Goal: Contribute content: Contribute content

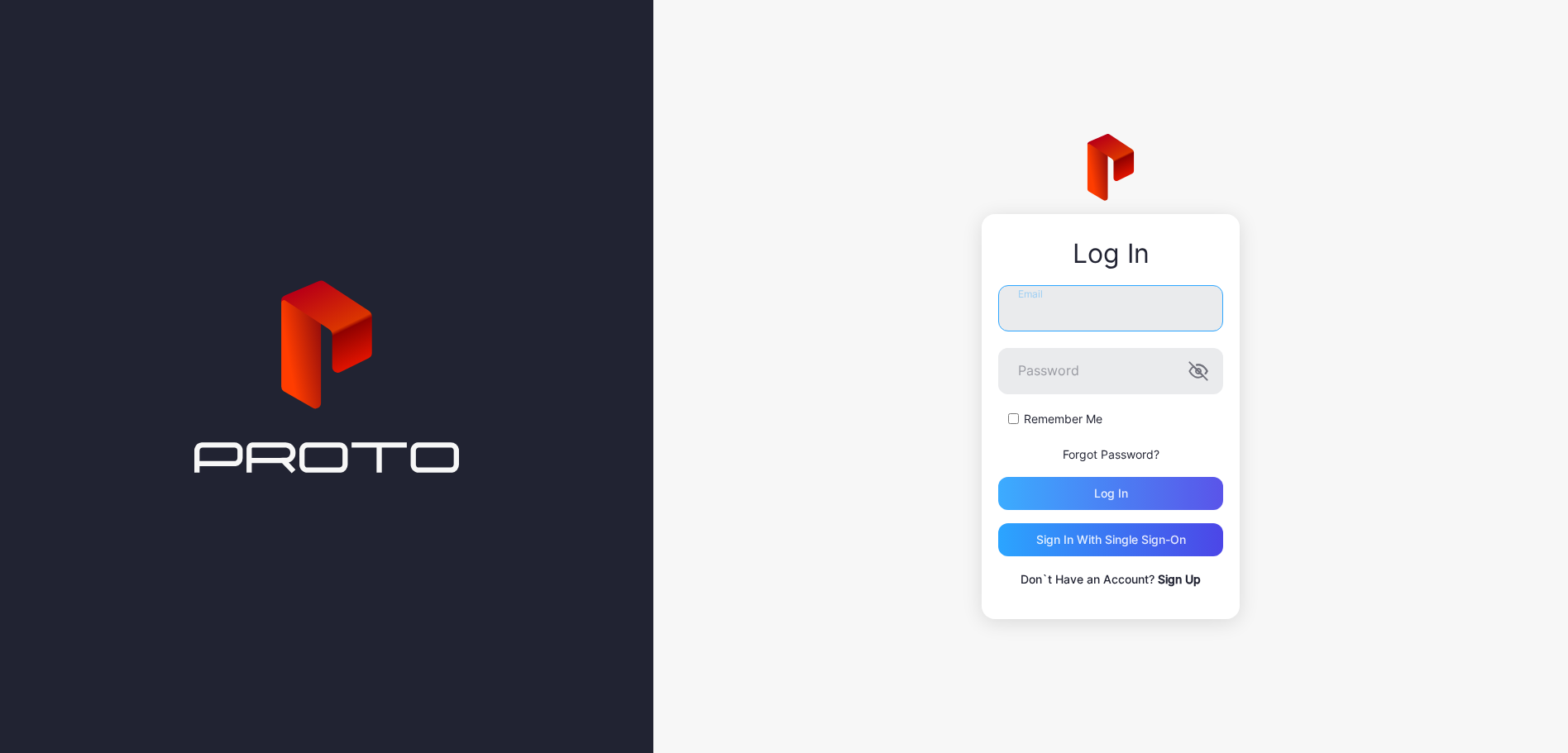
type input "**********"
click at [1095, 478] on div "Log in" at bounding box center [1111, 493] width 225 height 33
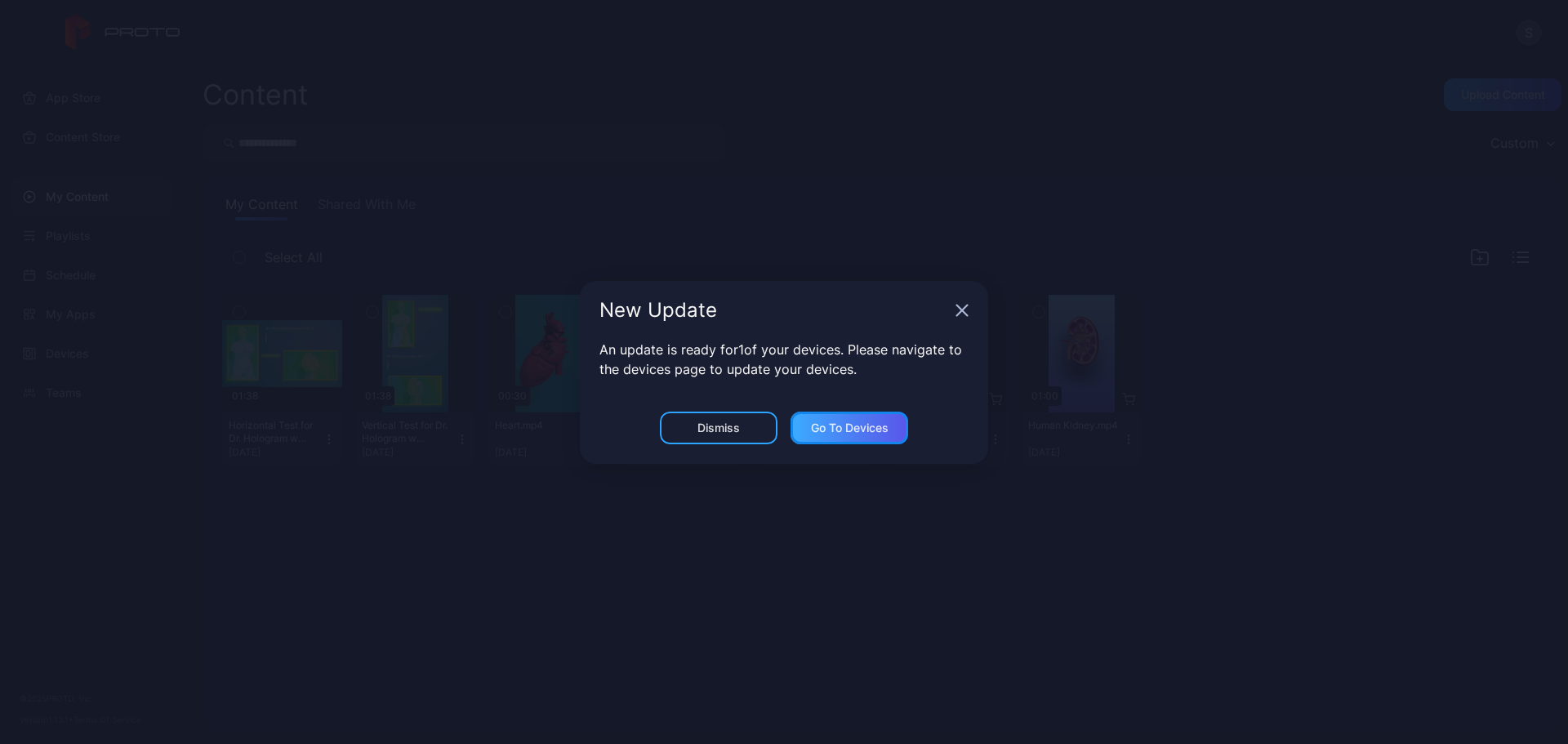
click at [836, 426] on div "Go to devices" at bounding box center [850, 428] width 77 height 13
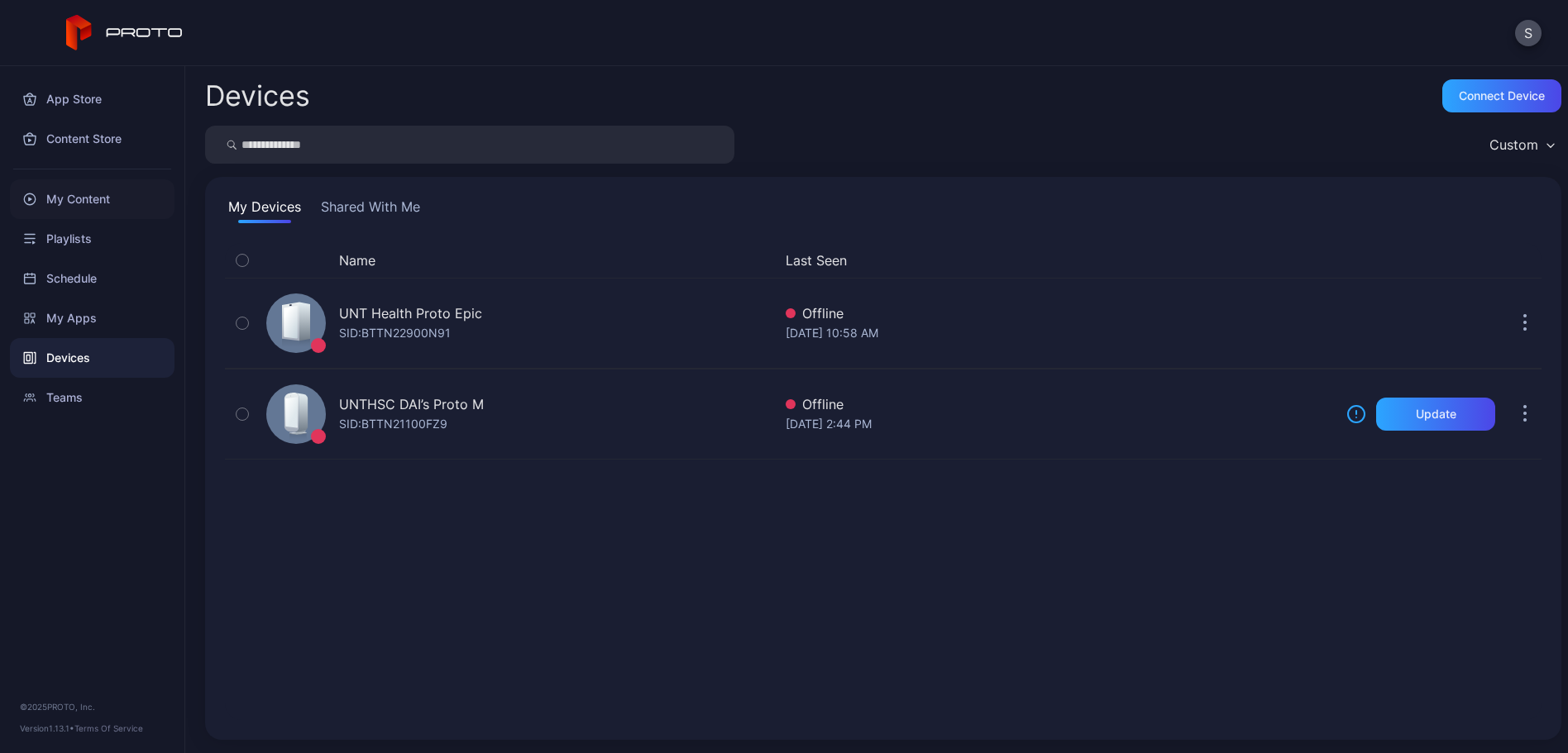
click at [89, 201] on div "My Content" at bounding box center [92, 199] width 164 height 40
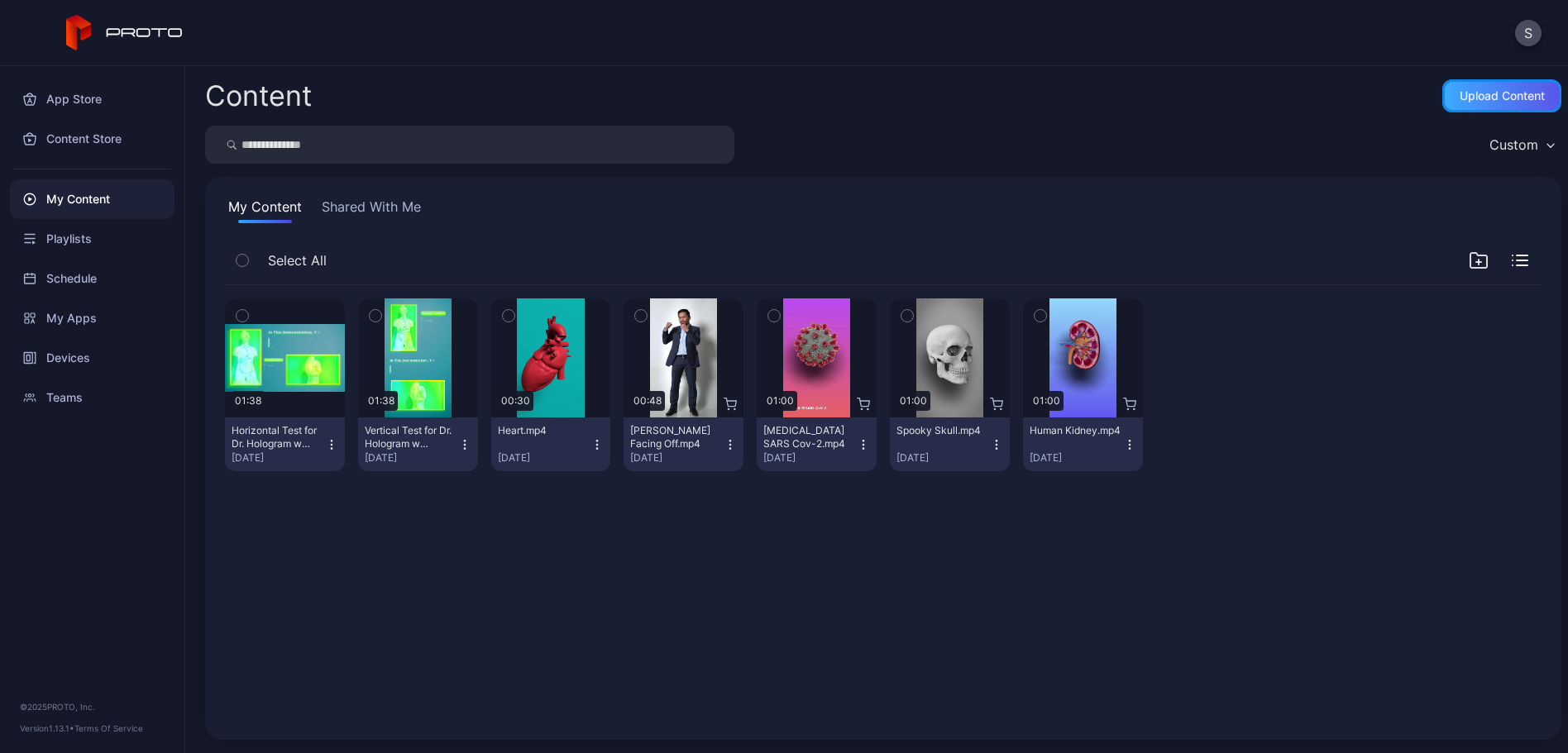
click at [1472, 94] on div "Upload Content" at bounding box center [1502, 96] width 85 height 14
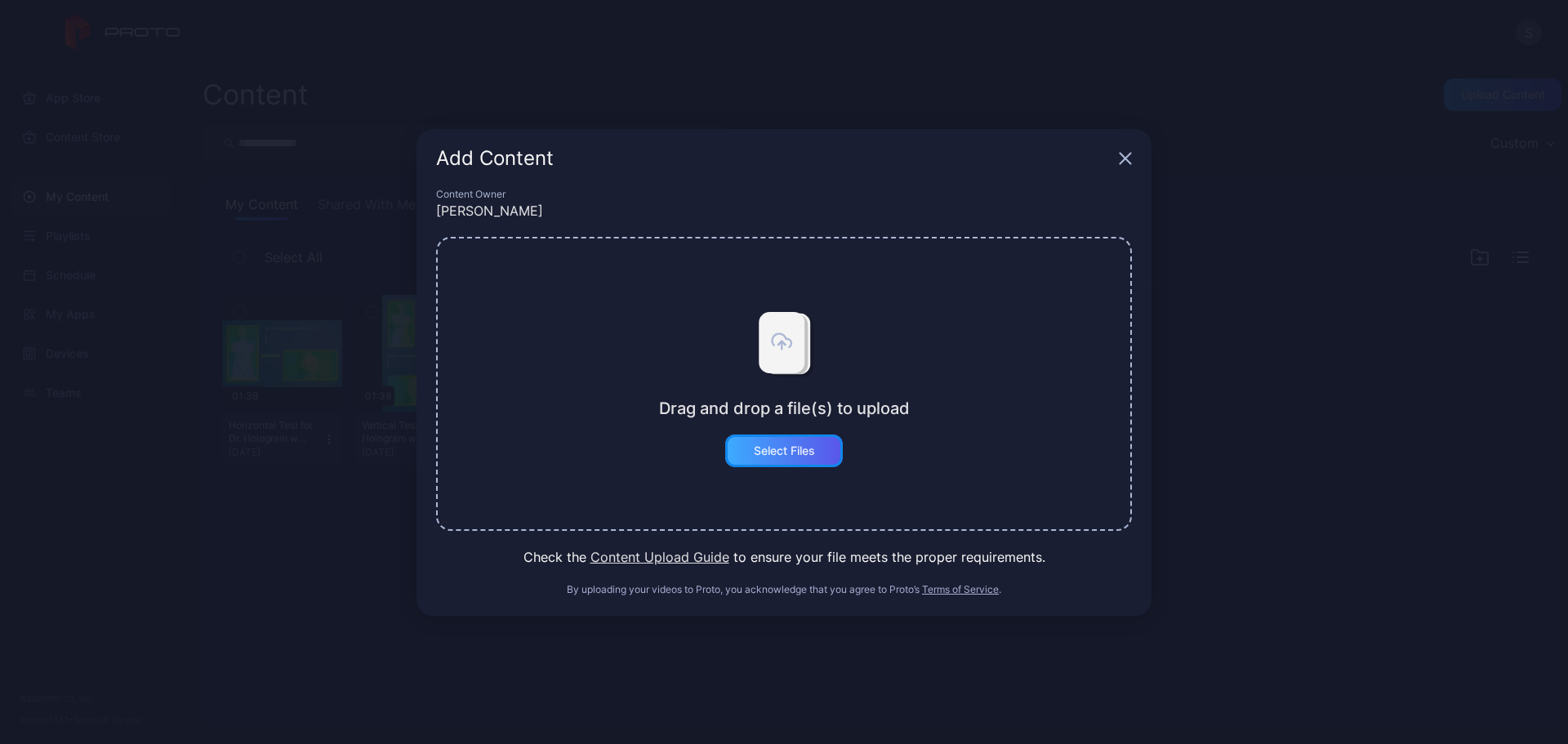
click at [780, 450] on div "Select Files" at bounding box center [784, 451] width 61 height 13
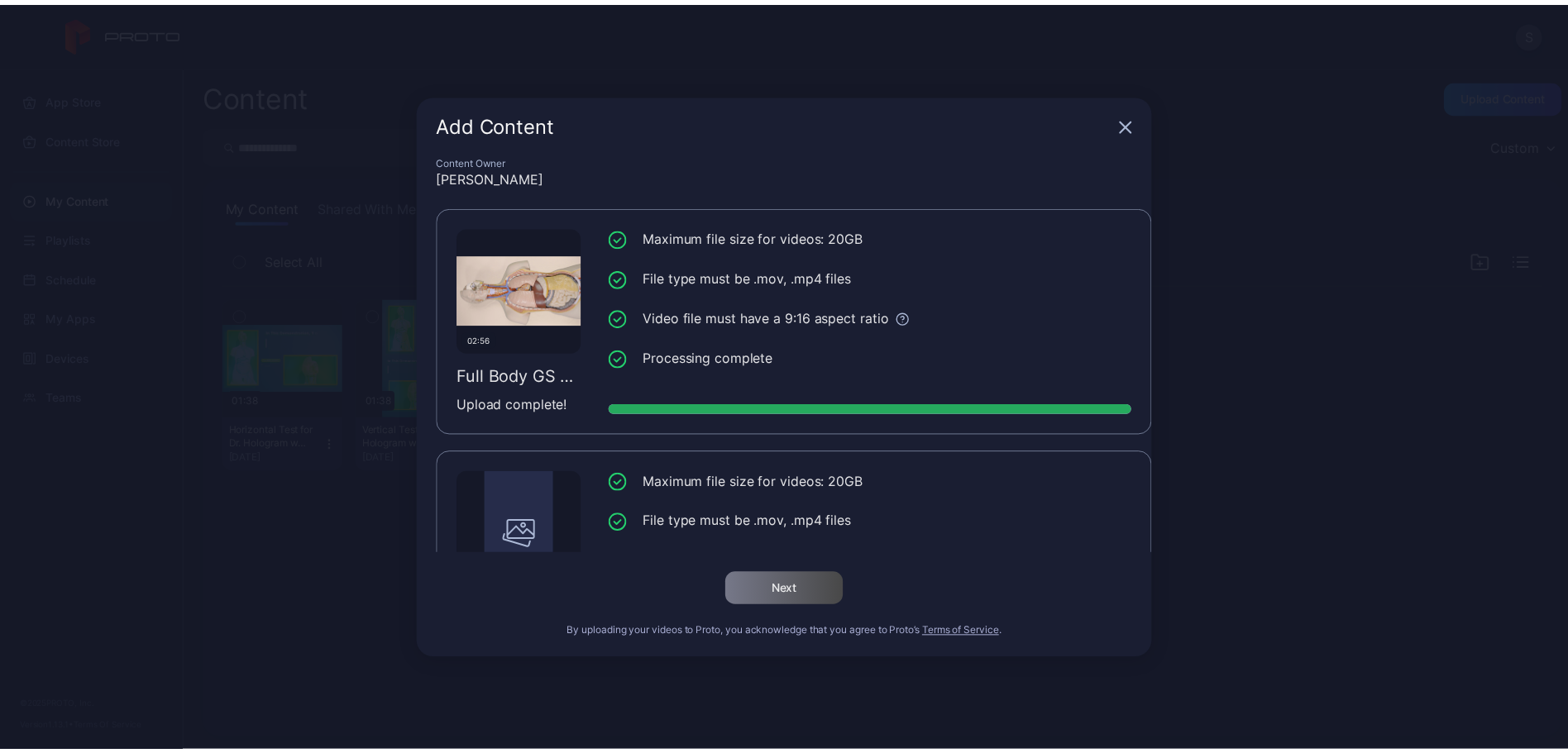
scroll to position [126, 0]
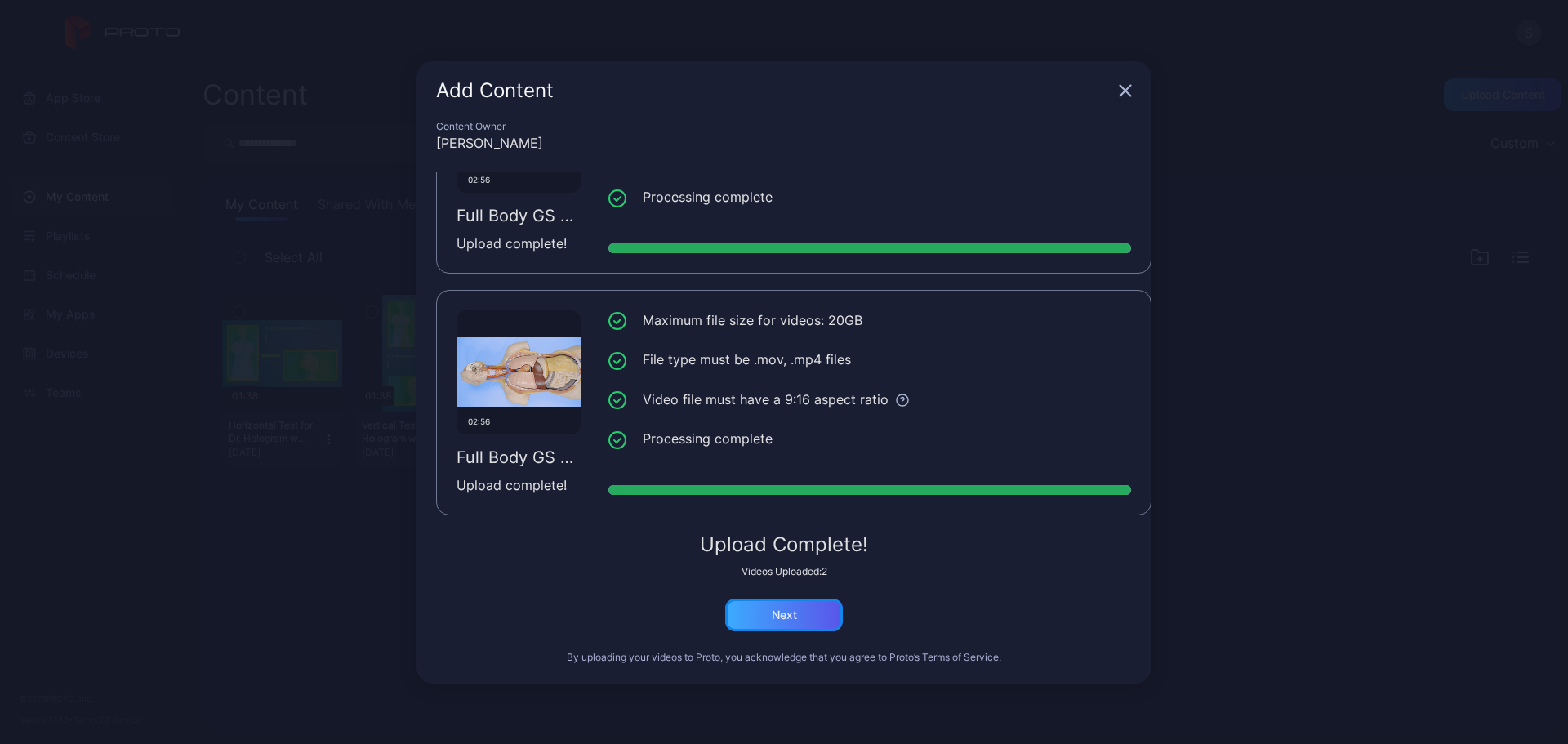
click at [800, 605] on div "Next" at bounding box center [784, 615] width 118 height 33
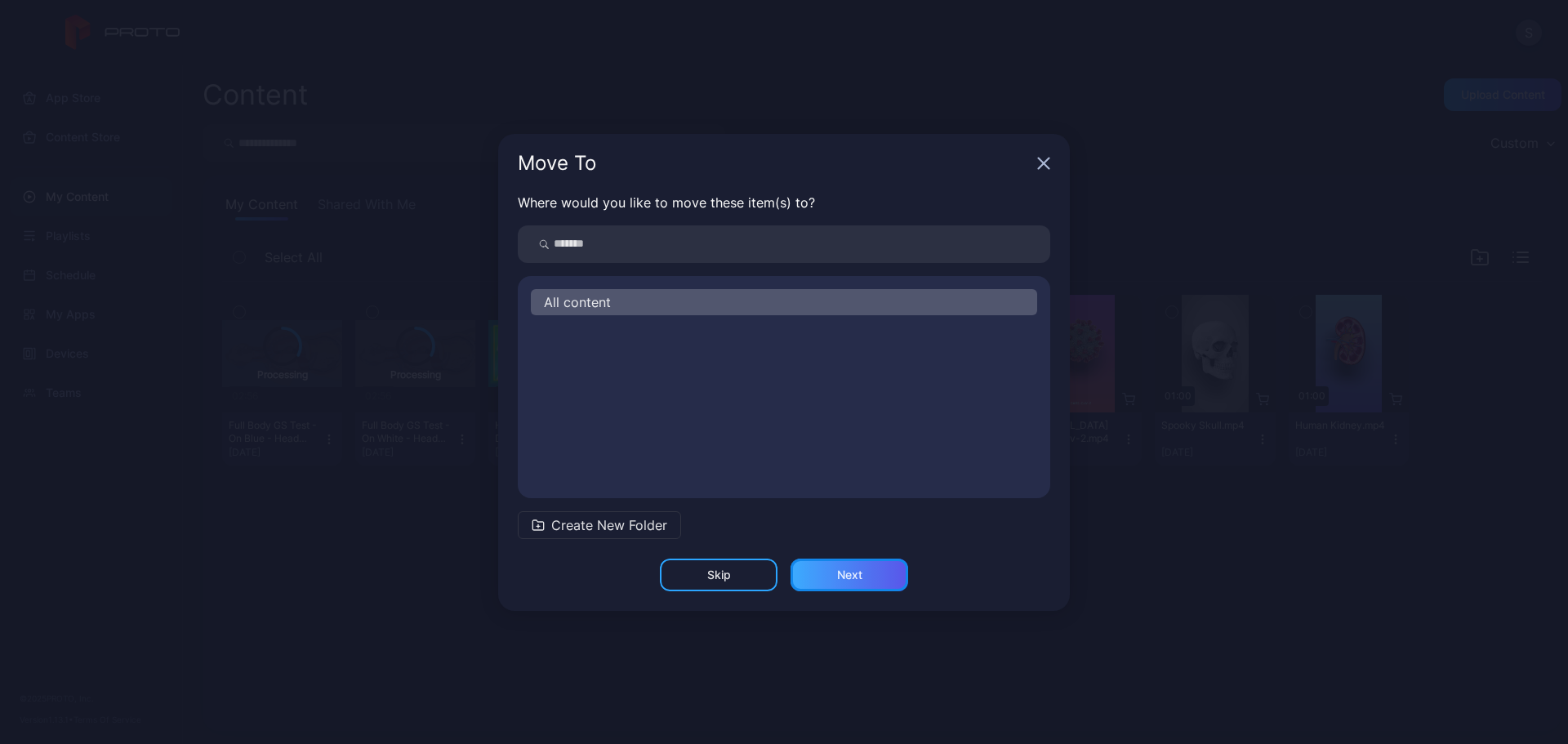
click at [832, 588] on div "Next" at bounding box center [849, 574] width 118 height 33
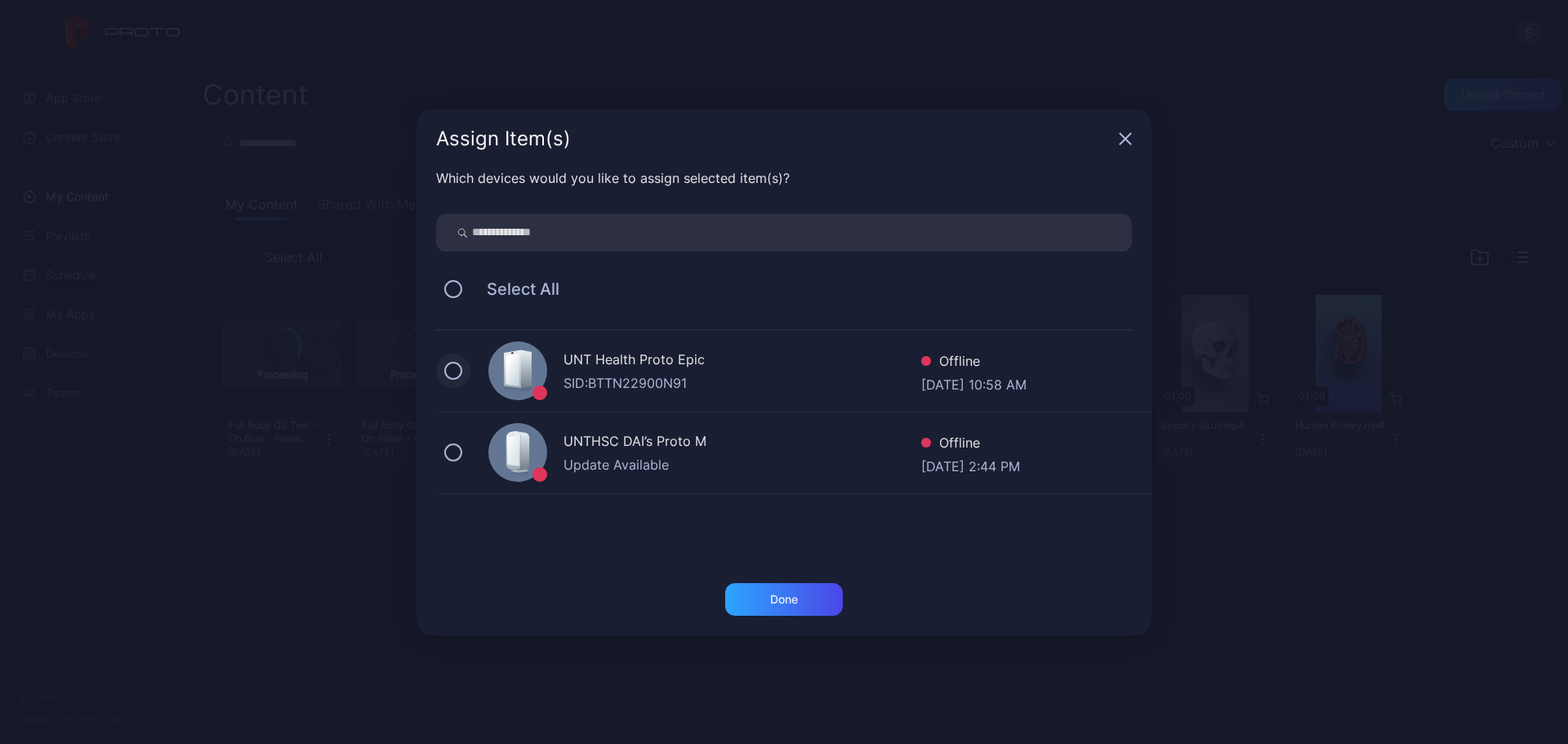
click at [451, 368] on button at bounding box center [452, 370] width 18 height 18
click at [462, 460] on div "UNTHSC DAI’s Proto M Update Available Offline [DATE] 2:44 PM" at bounding box center [794, 453] width 715 height 82
click at [757, 595] on div "Done" at bounding box center [784, 599] width 118 height 33
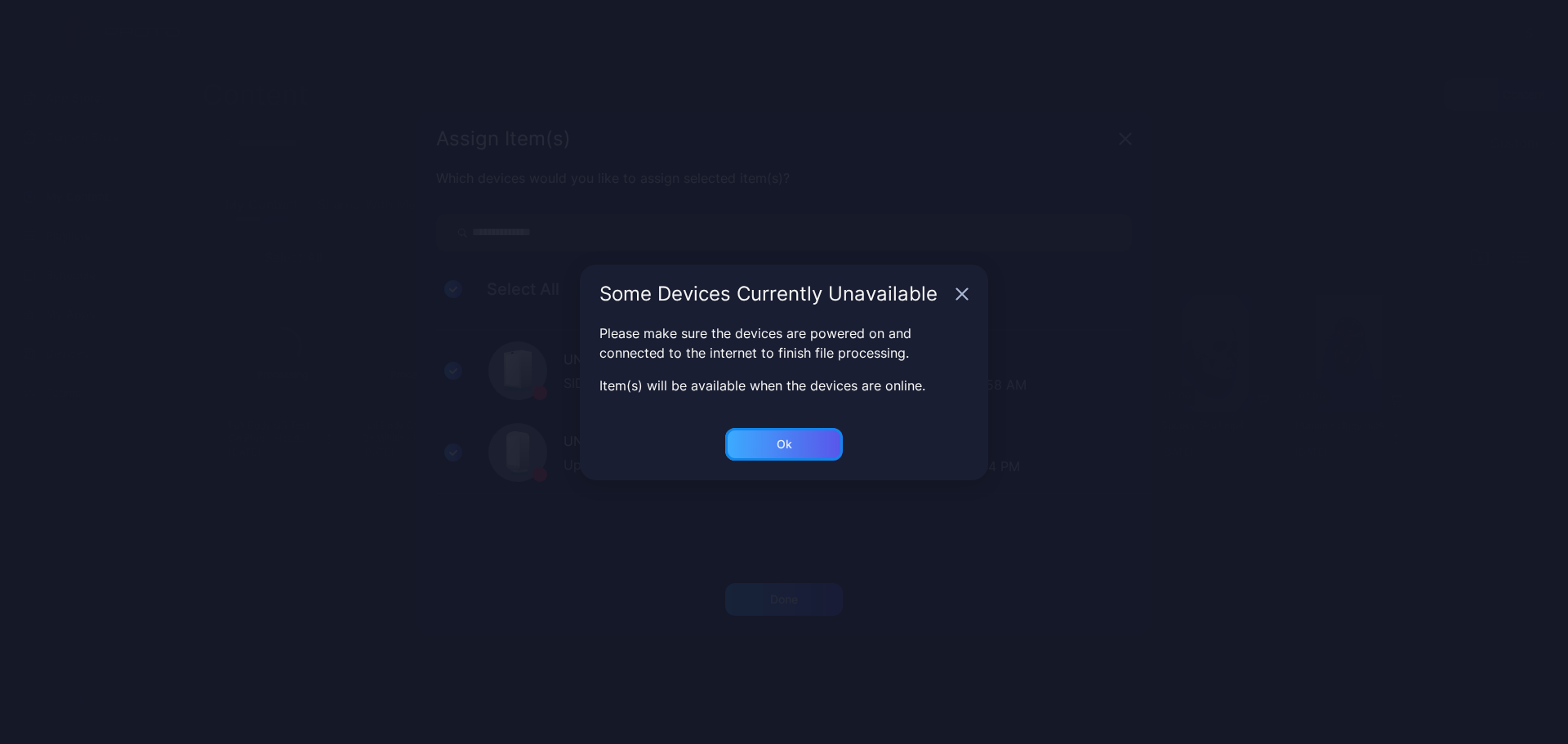
click at [794, 444] on div "Ok" at bounding box center [784, 444] width 118 height 33
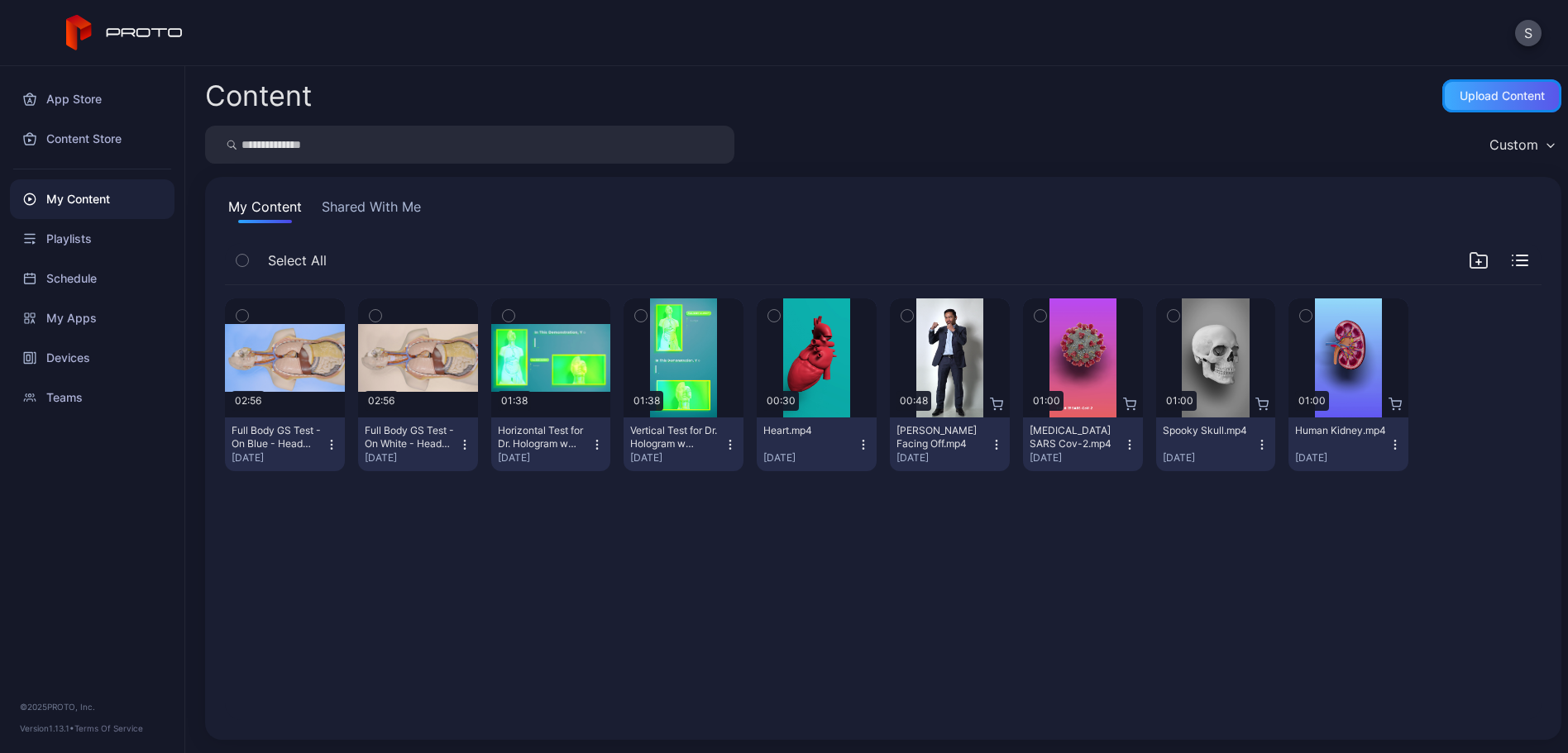
click at [1442, 82] on div "Upload Content" at bounding box center [1502, 95] width 119 height 33
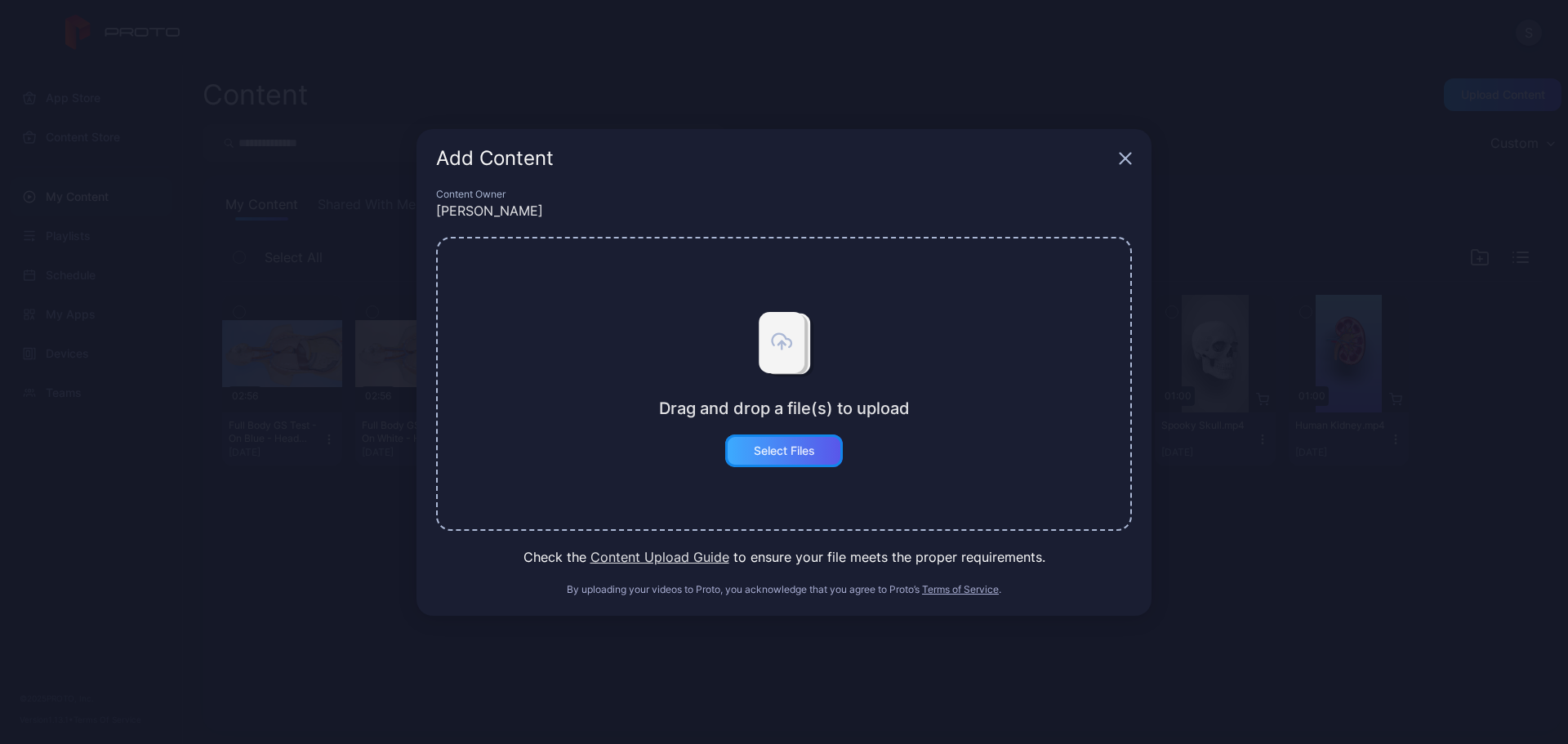
click at [814, 449] on div "Select Files" at bounding box center [784, 451] width 61 height 13
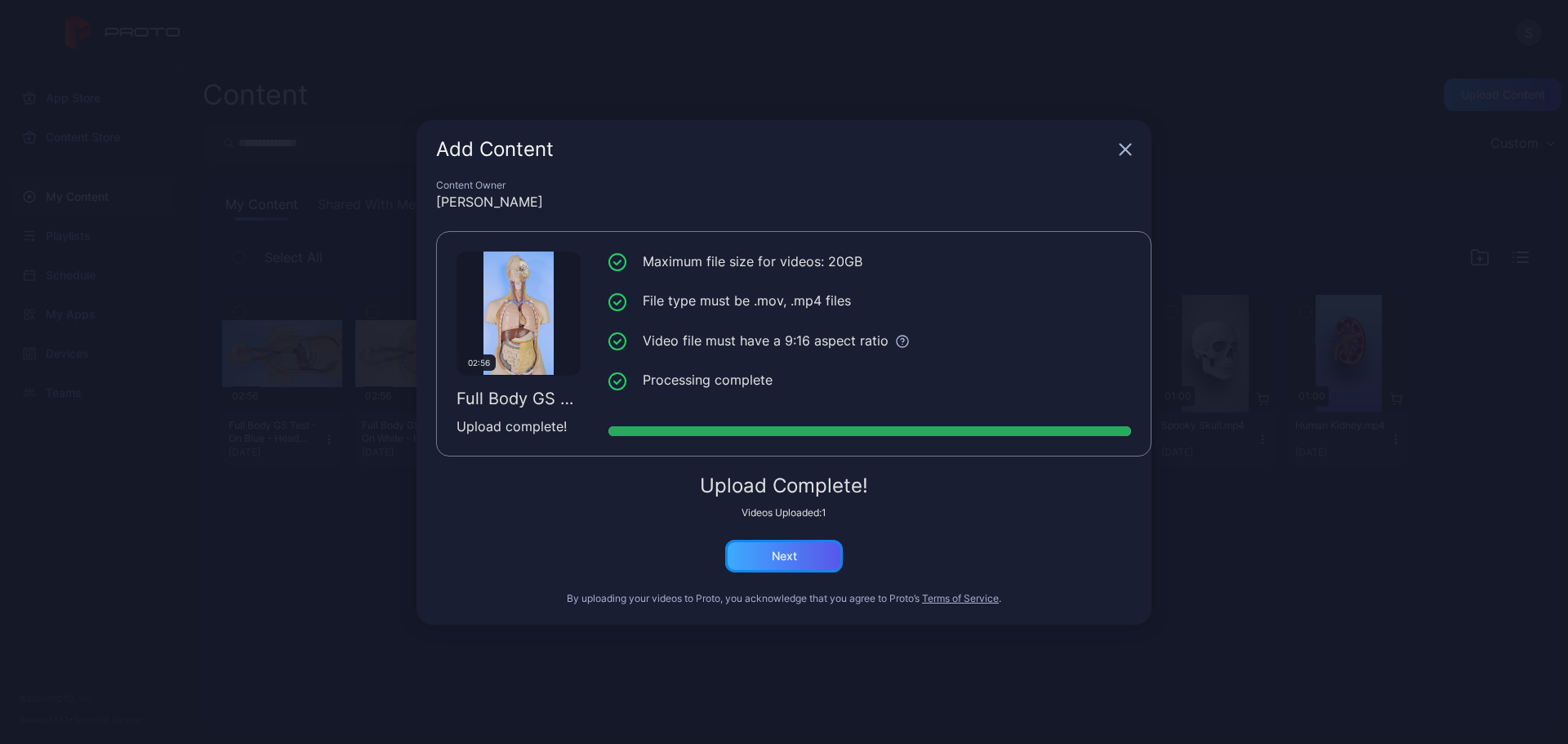
click at [789, 547] on div "Next" at bounding box center [784, 556] width 118 height 33
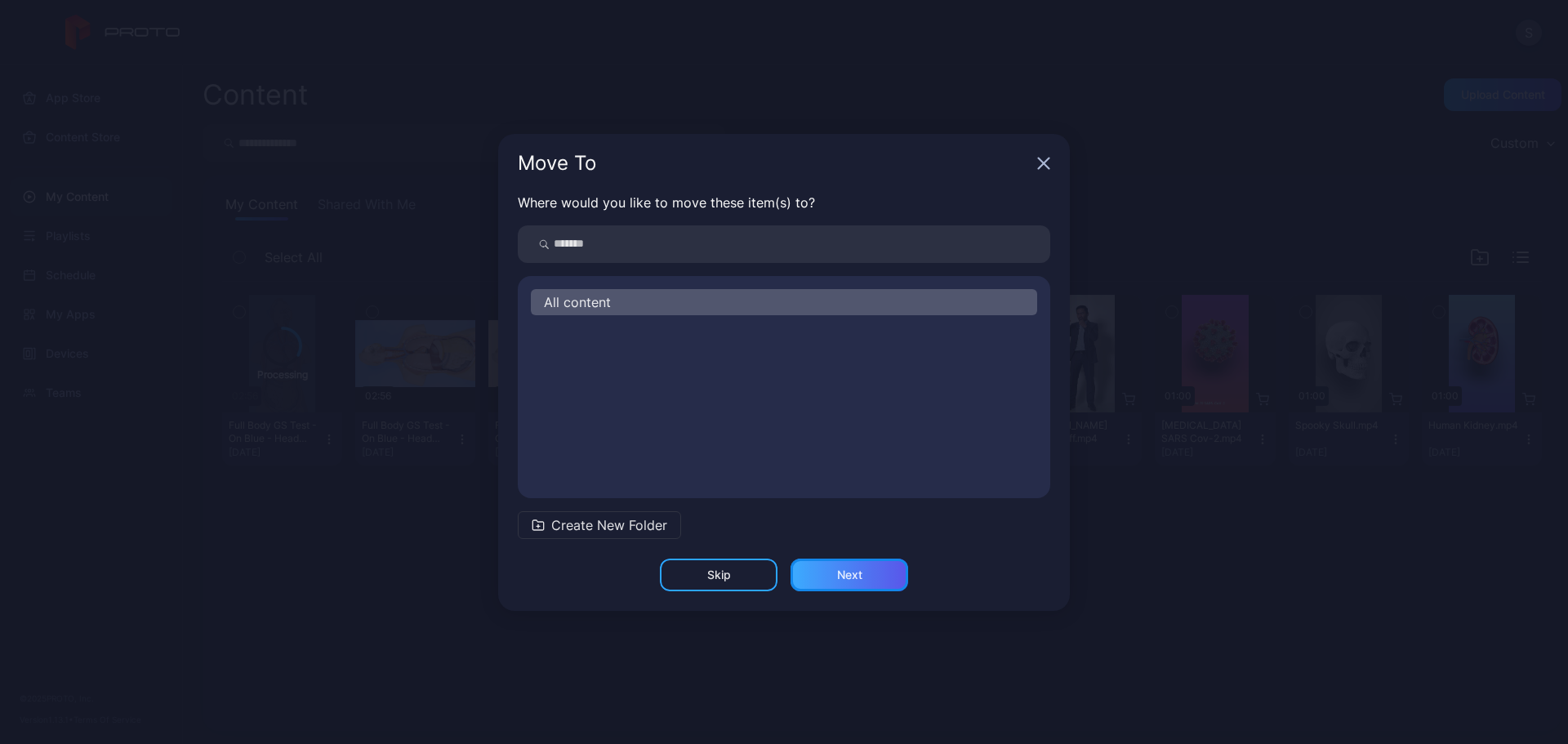
click at [847, 569] on div "Next" at bounding box center [850, 575] width 25 height 13
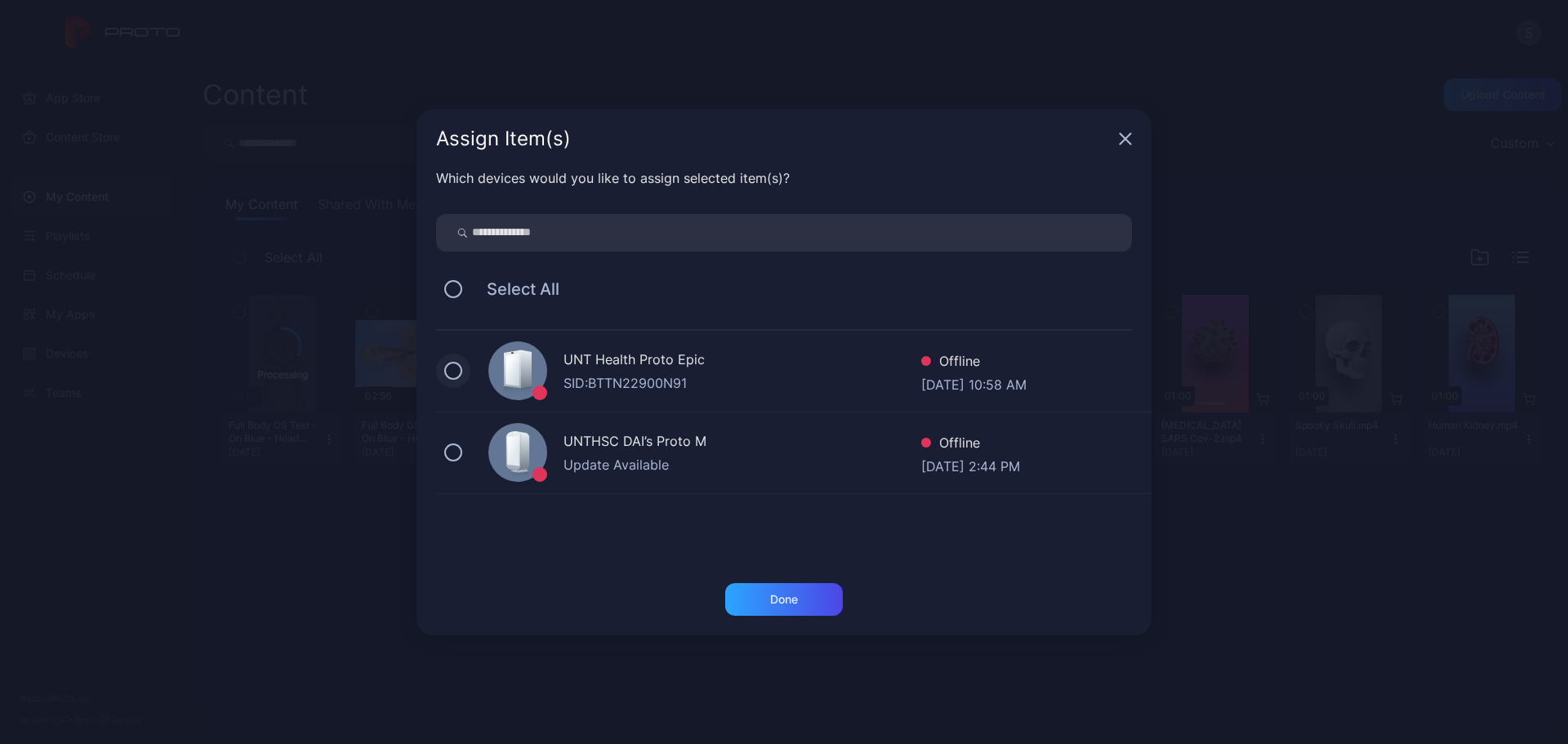
click at [451, 371] on button at bounding box center [452, 370] width 18 height 18
click at [457, 451] on button at bounding box center [452, 452] width 18 height 18
click at [755, 596] on div "Done" at bounding box center [784, 599] width 118 height 33
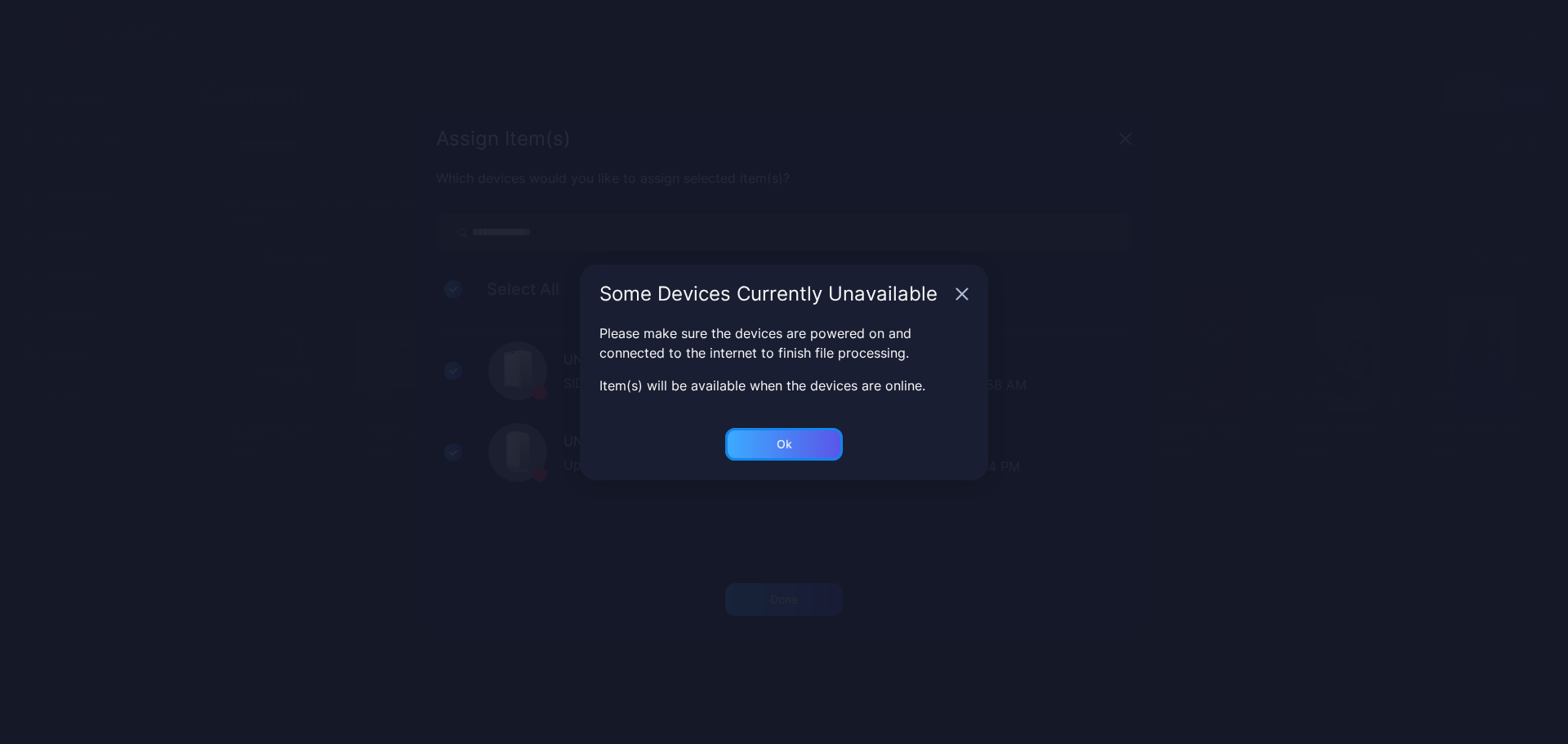
click at [781, 437] on div "Ok" at bounding box center [784, 444] width 118 height 33
